Goal: Check status: Check status

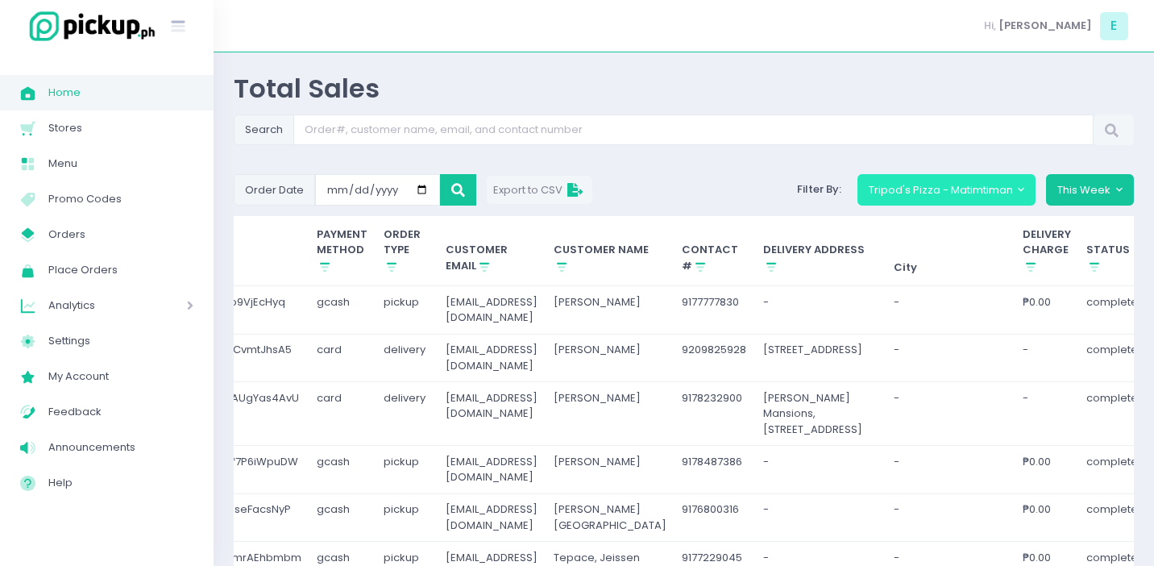
click at [924, 198] on button "Tripod's Pizza - Matimtiman" at bounding box center [946, 189] width 179 height 31
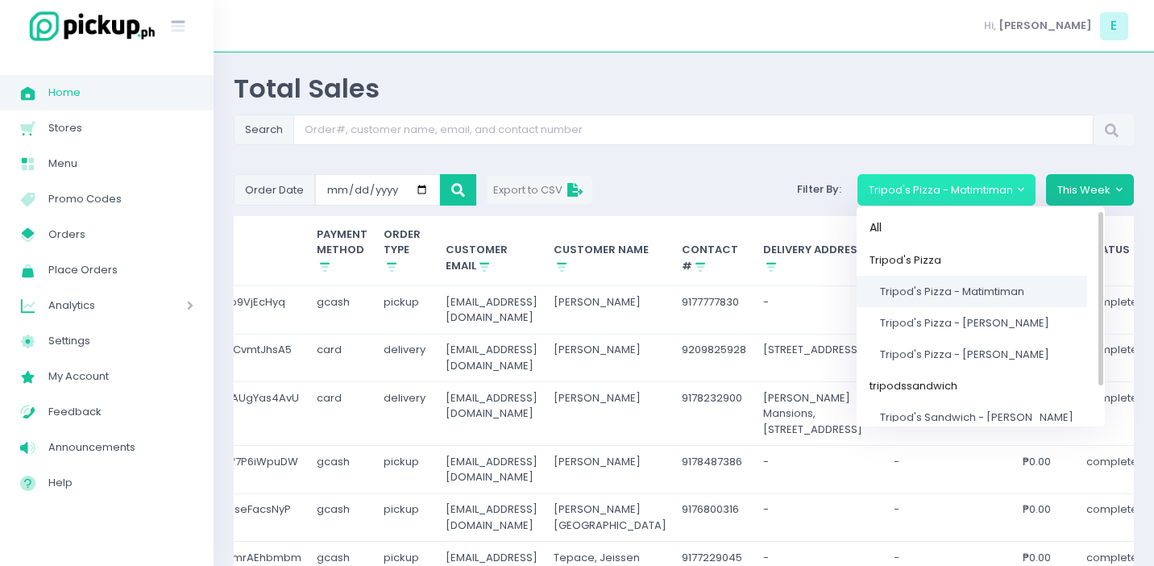
click at [923, 296] on span "Tripod's Pizza - Matimtiman" at bounding box center [952, 291] width 144 height 15
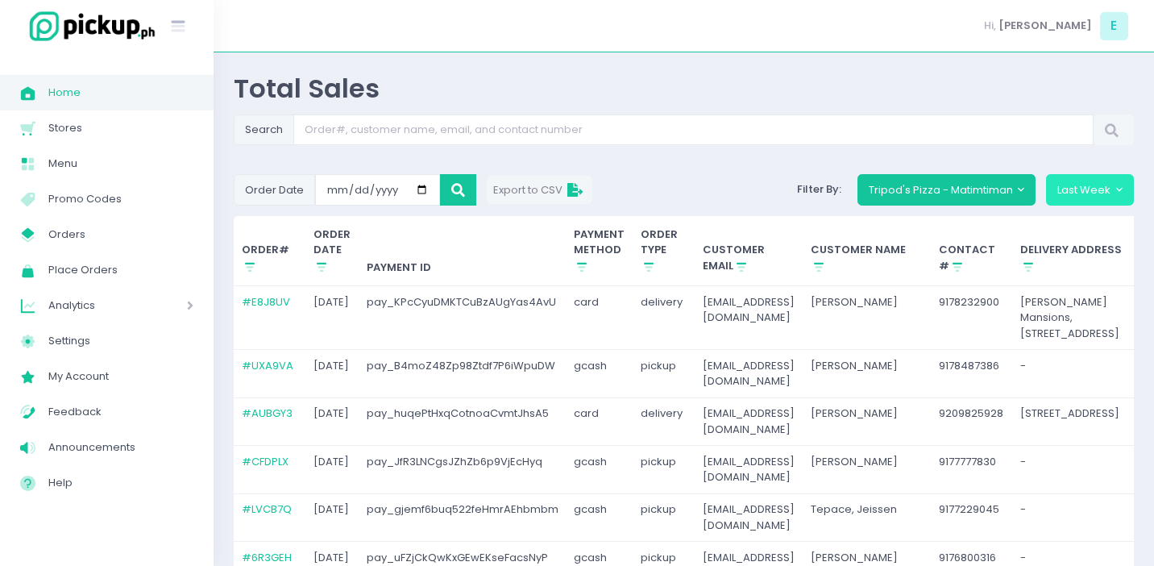
click at [1104, 189] on button "Last Week" at bounding box center [1090, 189] width 88 height 31
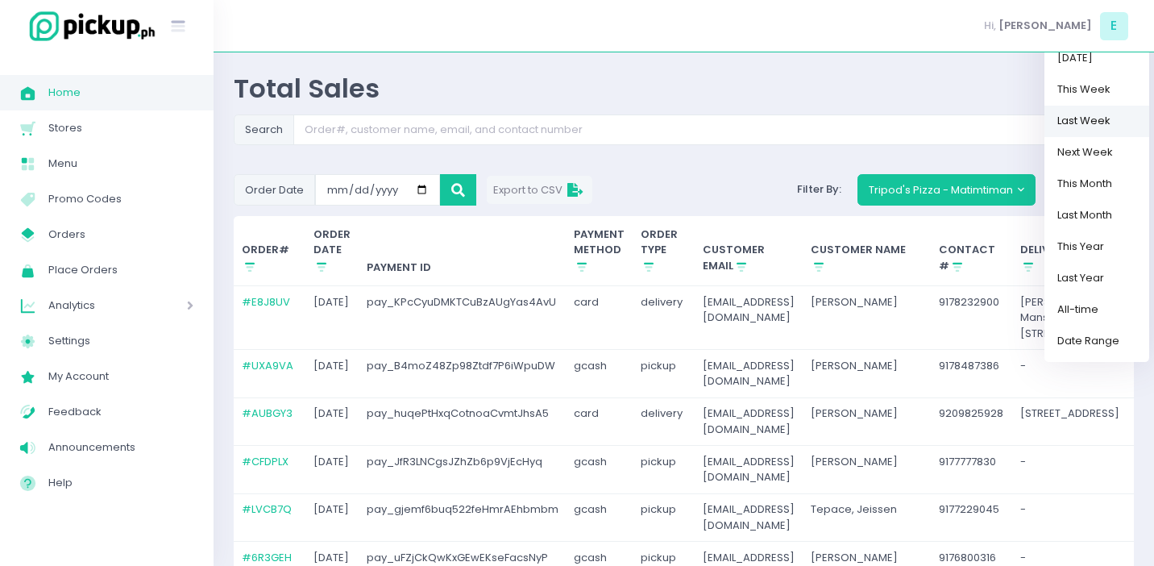
click at [1079, 125] on link "Last Week" at bounding box center [1096, 120] width 105 height 31
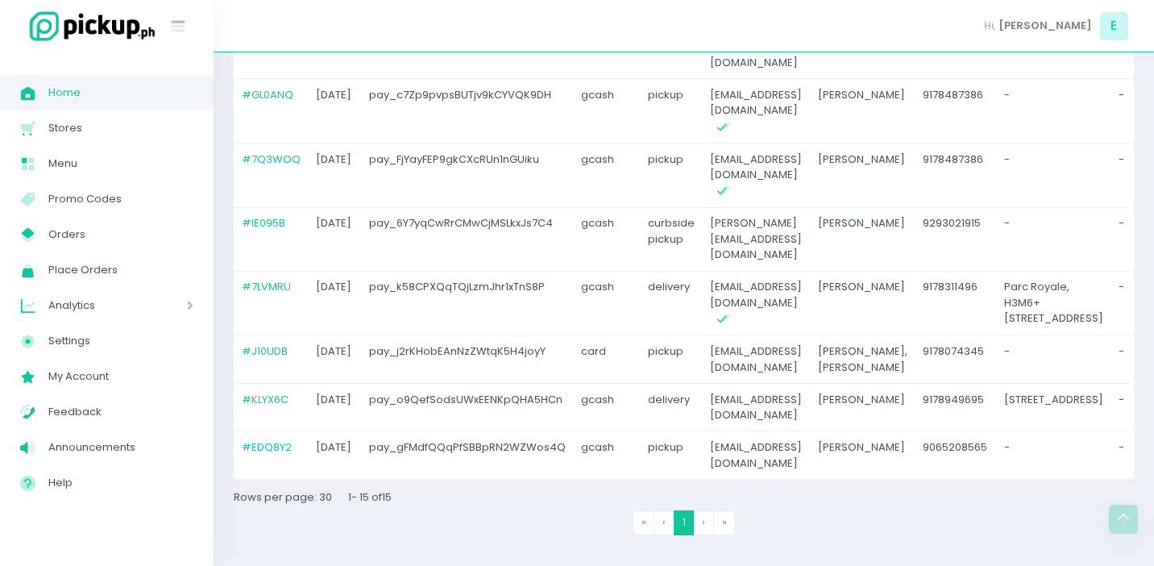
scroll to position [824, 0]
click at [705, 528] on li "› Next" at bounding box center [704, 522] width 20 height 25
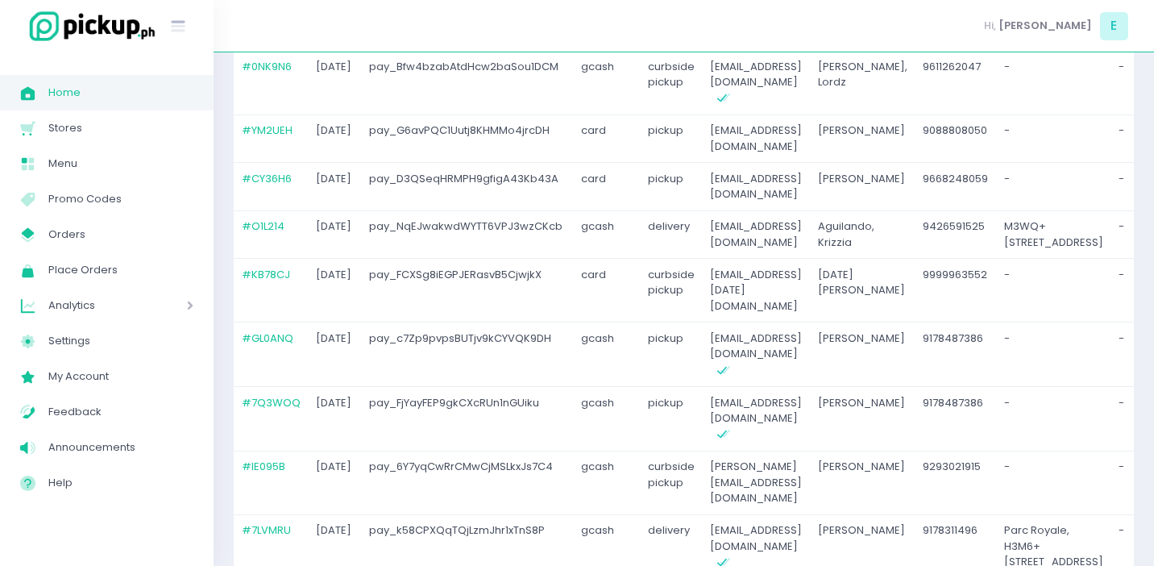
scroll to position [0, 0]
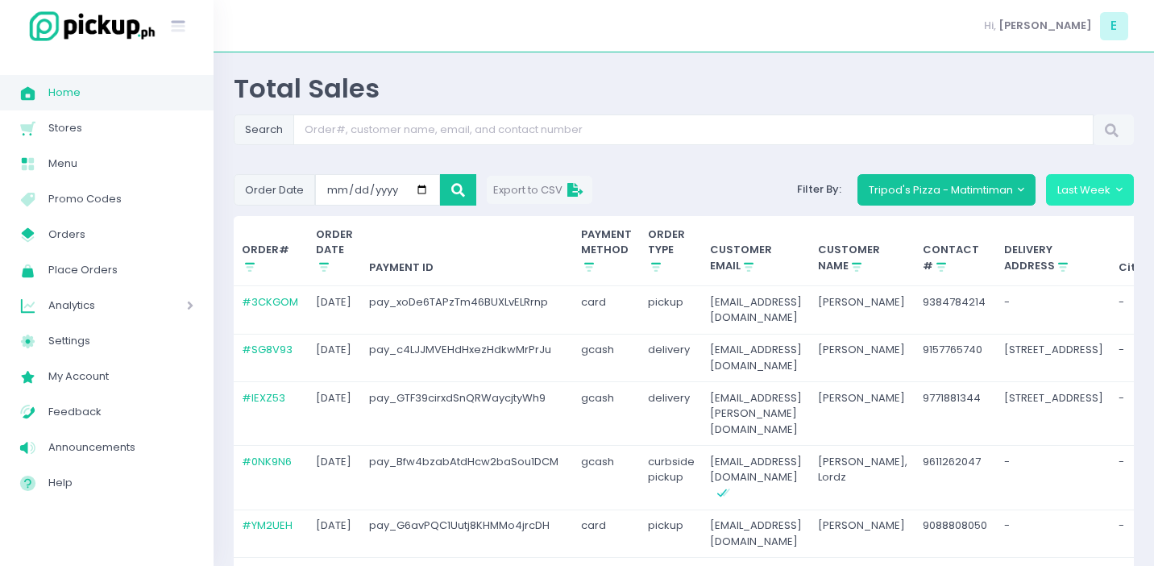
click at [1101, 193] on button "Last Week" at bounding box center [1090, 189] width 88 height 31
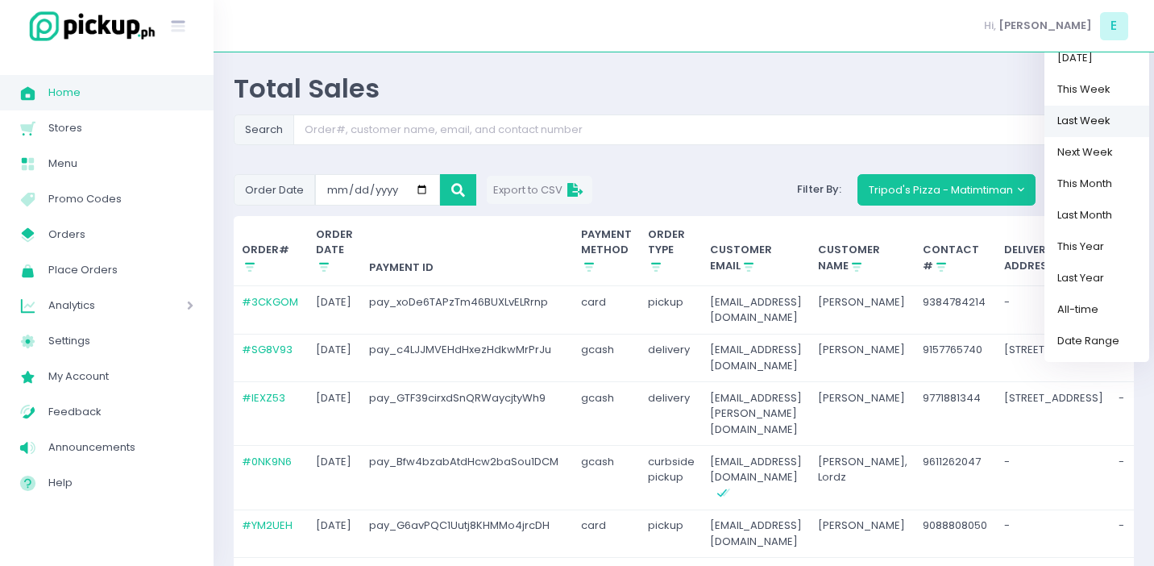
click at [1096, 126] on link "Last Week" at bounding box center [1096, 120] width 105 height 31
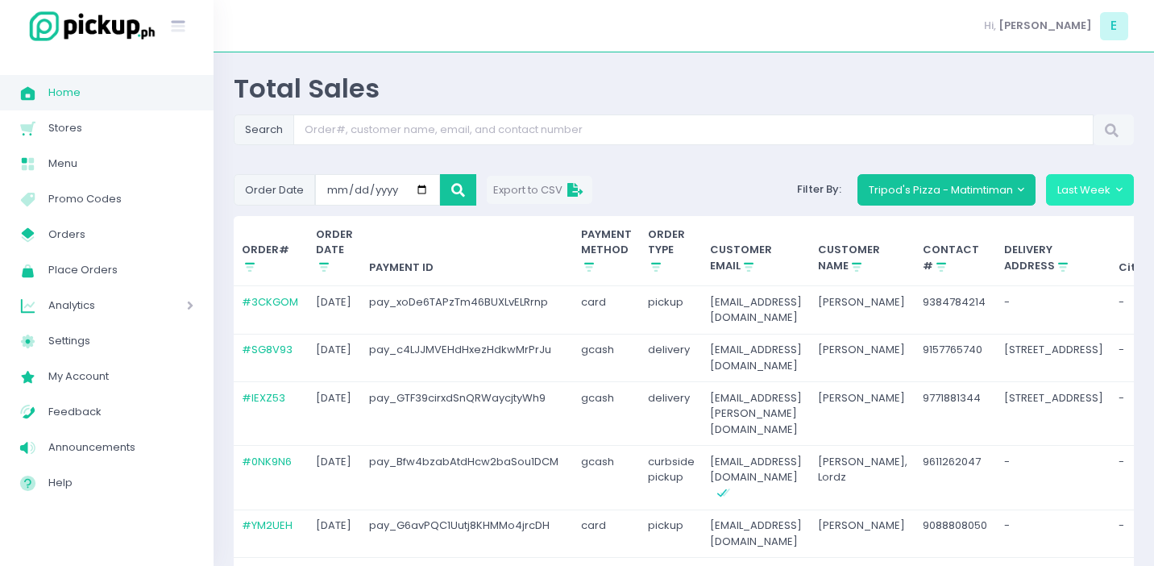
click at [1088, 182] on button "Last Week" at bounding box center [1090, 189] width 88 height 31
click at [1088, 199] on button "Last Week" at bounding box center [1090, 189] width 88 height 31
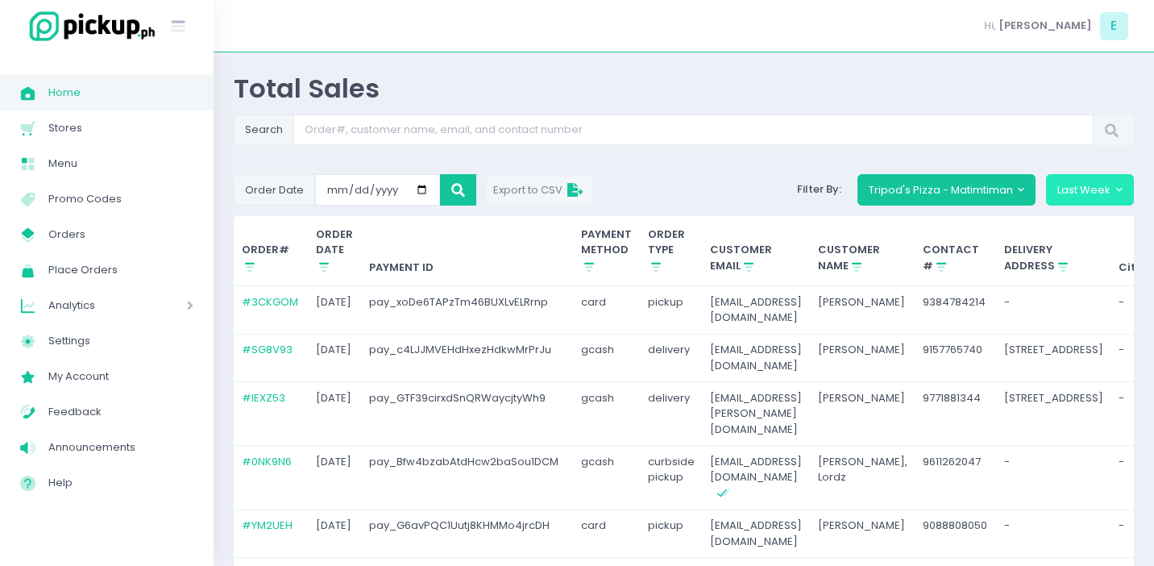
click at [1088, 199] on button "Last Week" at bounding box center [1090, 189] width 88 height 31
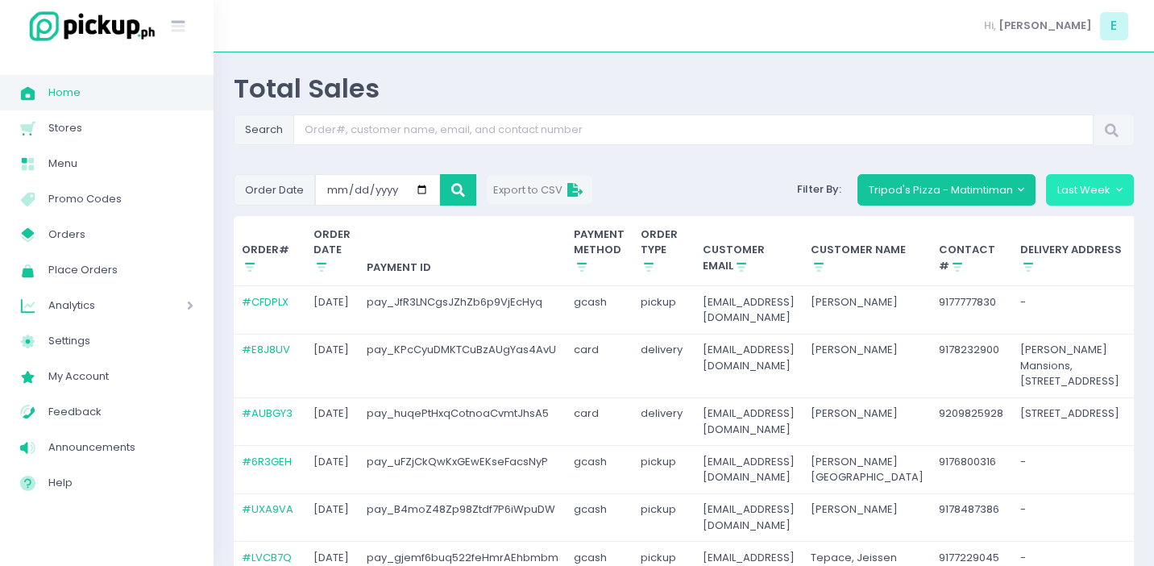
click at [1080, 184] on button "Last Week" at bounding box center [1090, 189] width 88 height 31
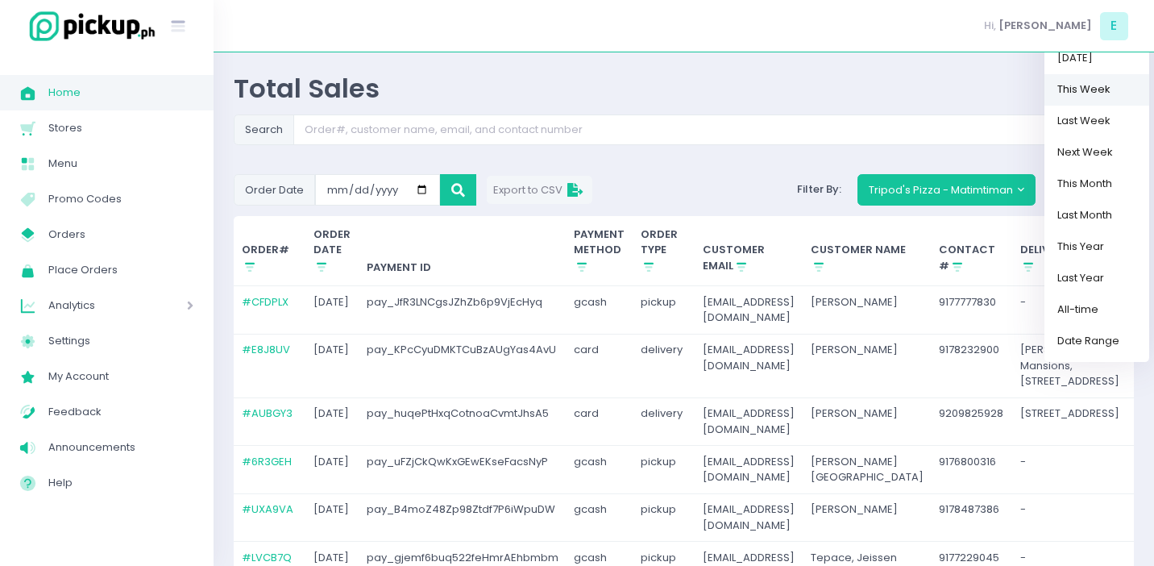
click at [1055, 79] on link "This Week" at bounding box center [1096, 88] width 105 height 31
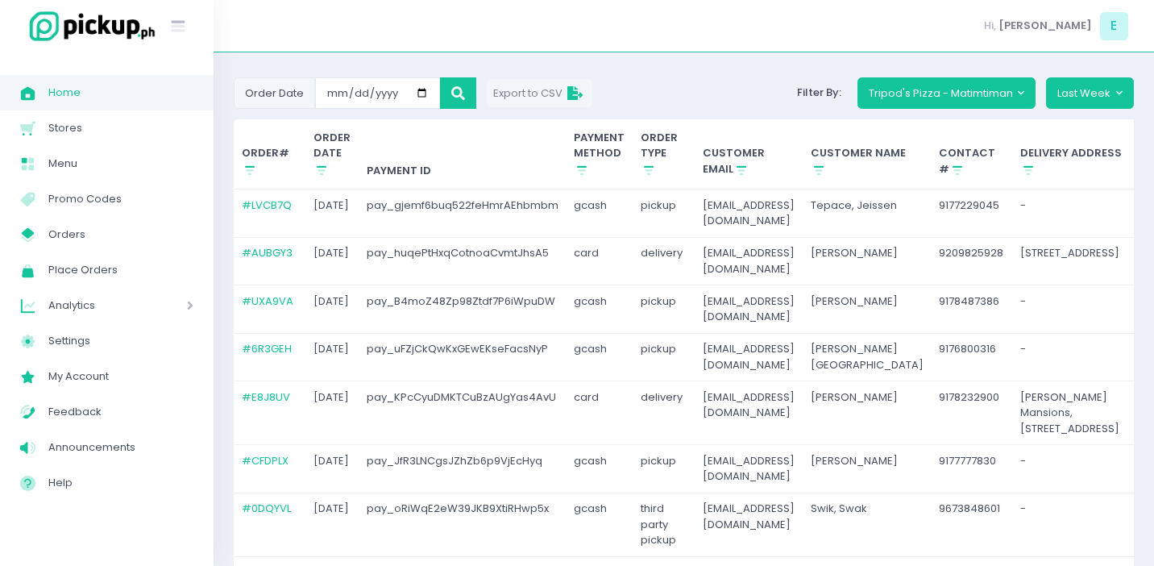
scroll to position [22, 0]
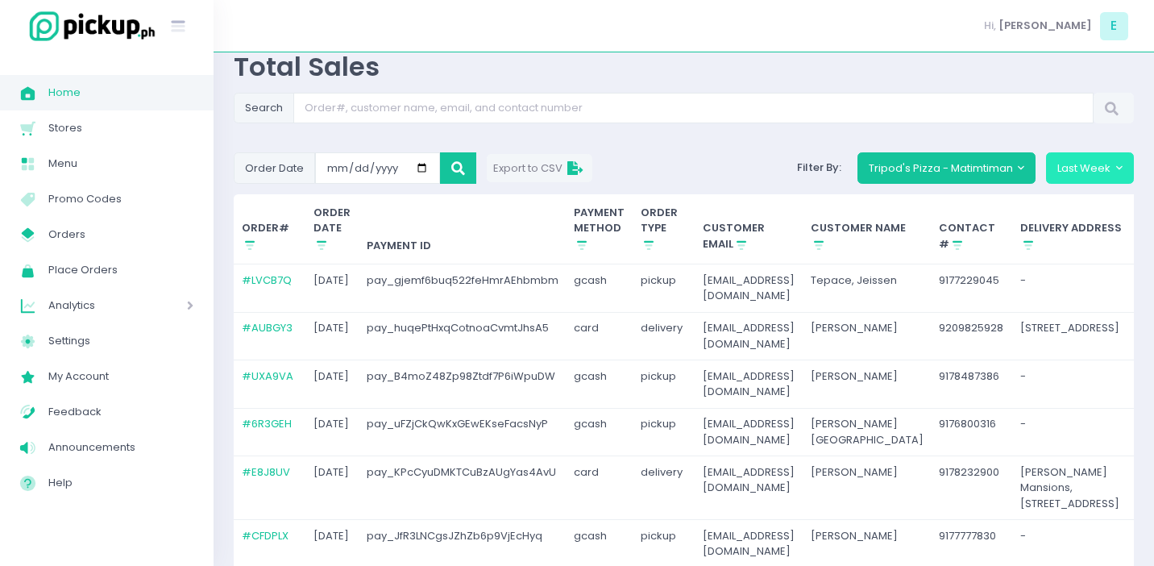
click at [1081, 167] on button "Last Week" at bounding box center [1090, 167] width 88 height 31
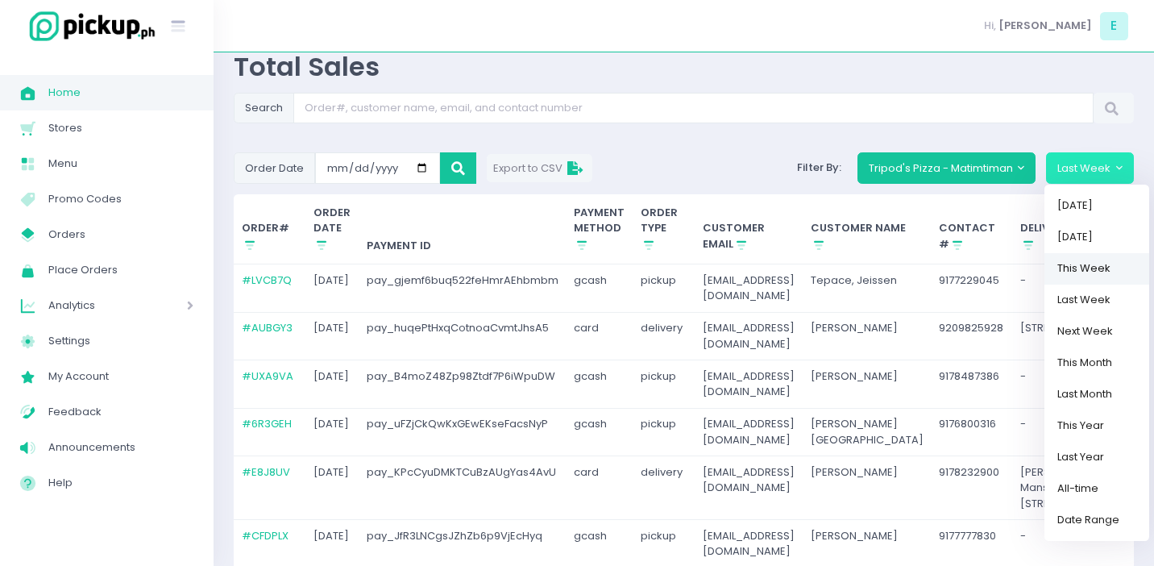
click at [1092, 261] on link "This Week" at bounding box center [1096, 267] width 105 height 31
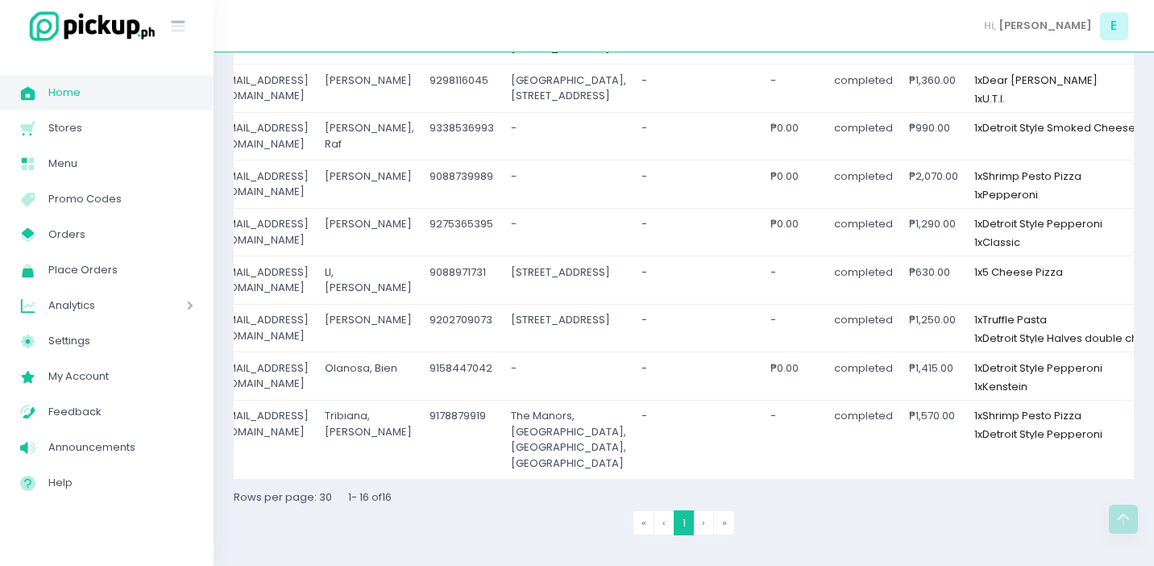
scroll to position [0, 537]
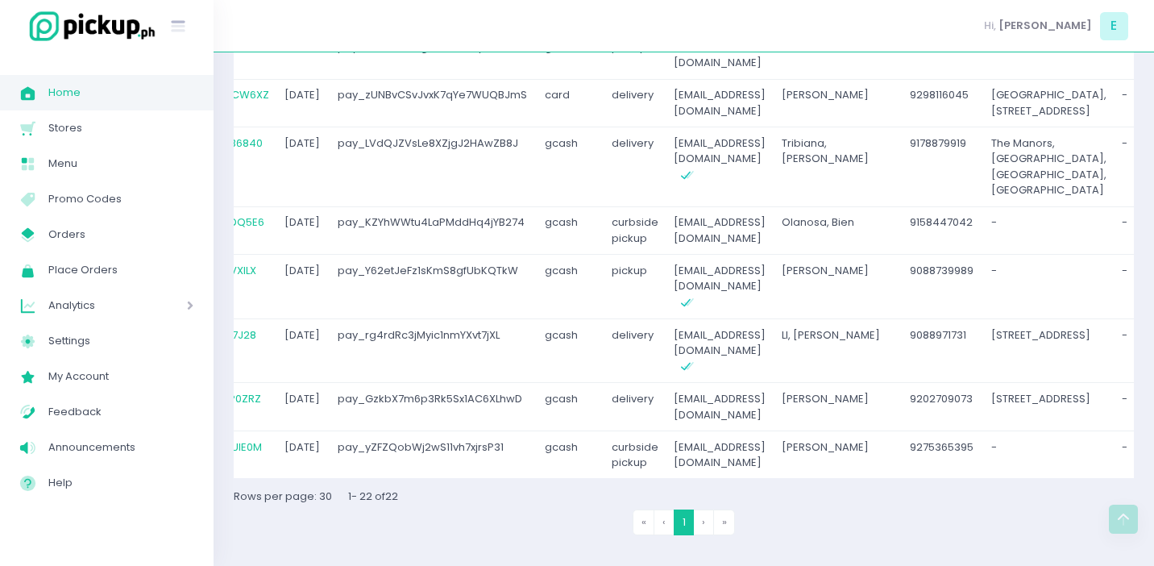
scroll to position [0, 23]
